Goal: Find specific page/section: Find specific page/section

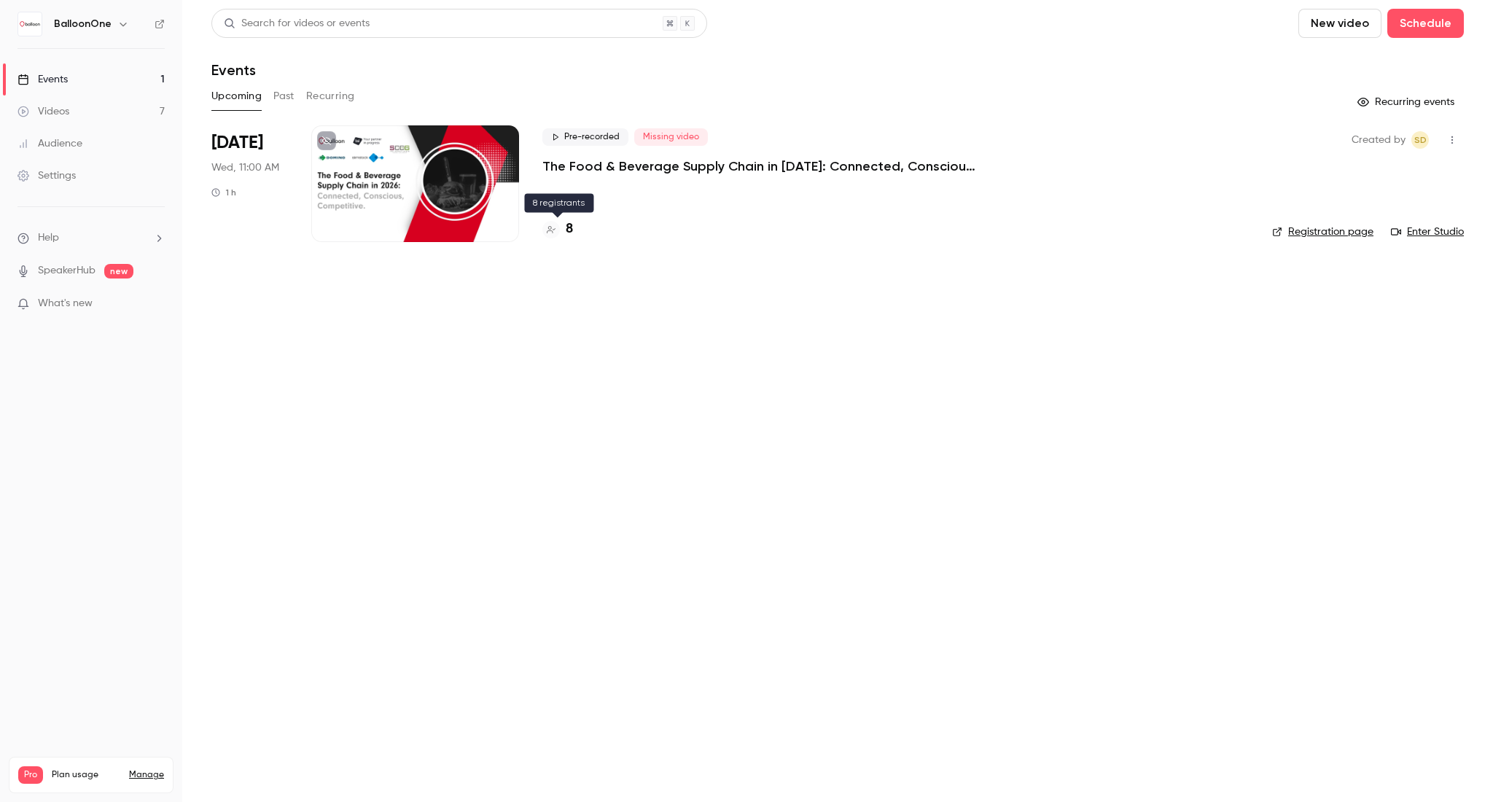
click at [572, 238] on h4 "8" at bounding box center [569, 229] width 7 height 20
